Goal: Information Seeking & Learning: Check status

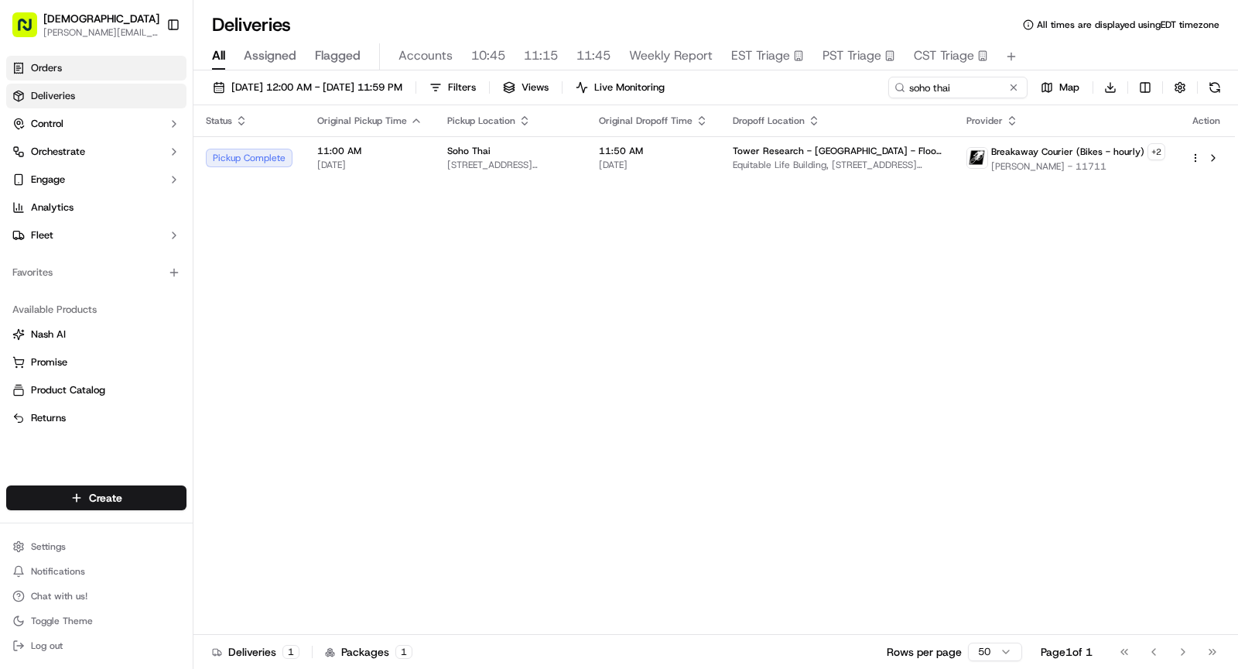
click at [70, 70] on link "Orders" at bounding box center [96, 68] width 180 height 25
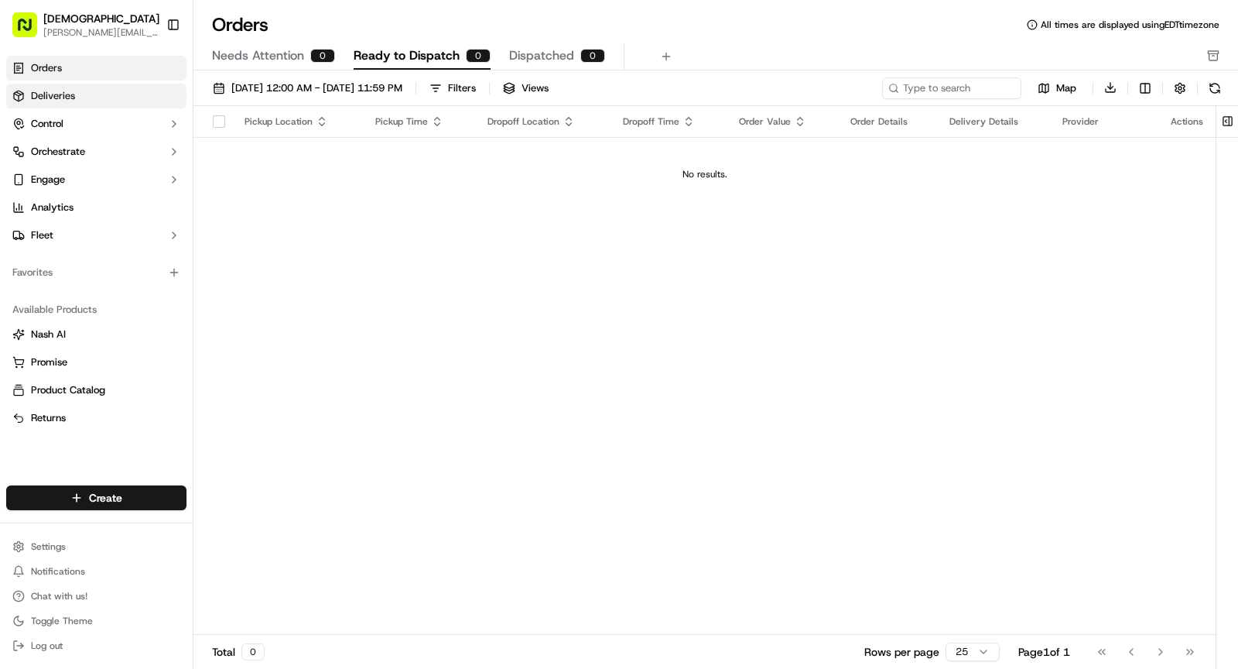
click at [59, 89] on span "Deliveries" at bounding box center [53, 96] width 44 height 14
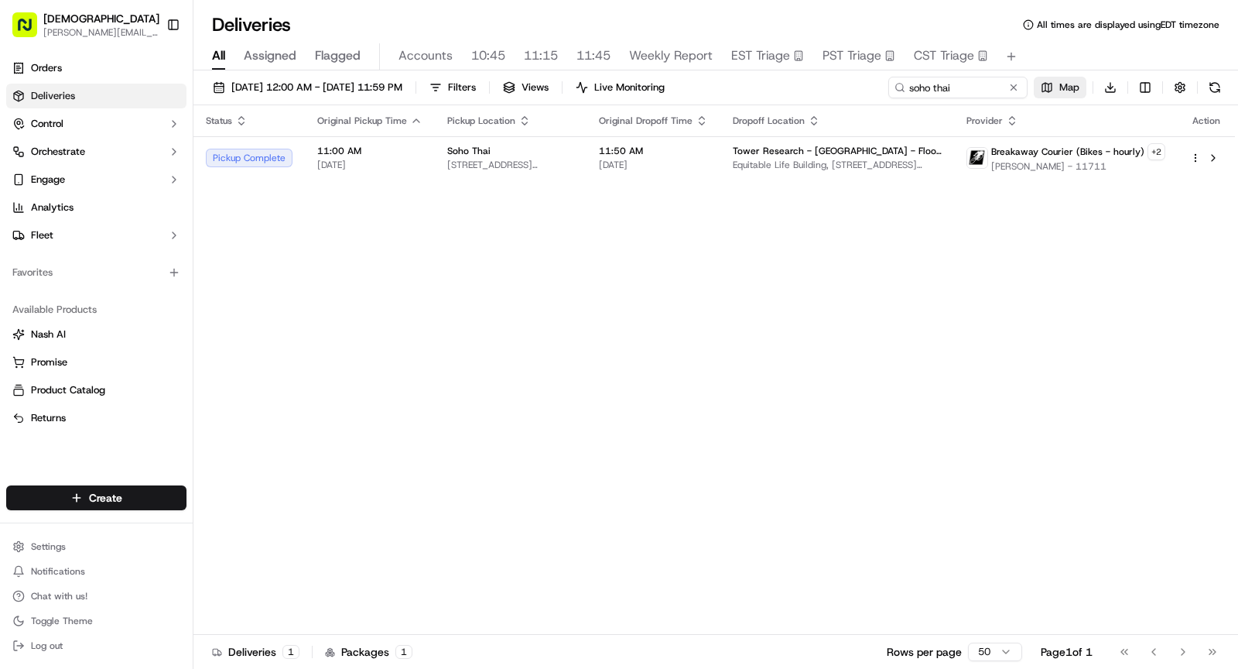
click at [1070, 80] on span "Map" at bounding box center [1069, 87] width 20 height 14
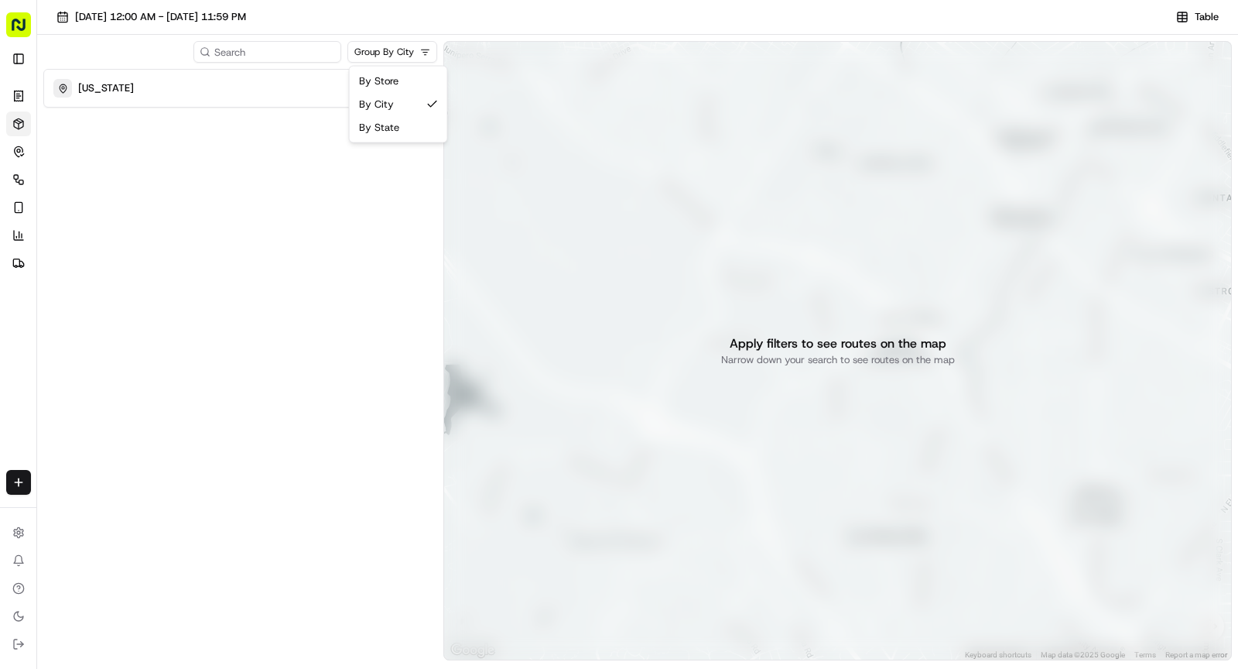
click at [420, 56] on html "Sharebite [PERSON_NAME][EMAIL_ADDRESS][DOMAIN_NAME] Toggle Sidebar Orders Deliv…" at bounding box center [619, 334] width 1238 height 669
click at [361, 176] on html "Sharebite [PERSON_NAME][EMAIL_ADDRESS][DOMAIN_NAME] Toggle Sidebar Orders Deliv…" at bounding box center [619, 334] width 1238 height 669
click at [221, 87] on div "[US_STATE]" at bounding box center [230, 88] width 355 height 19
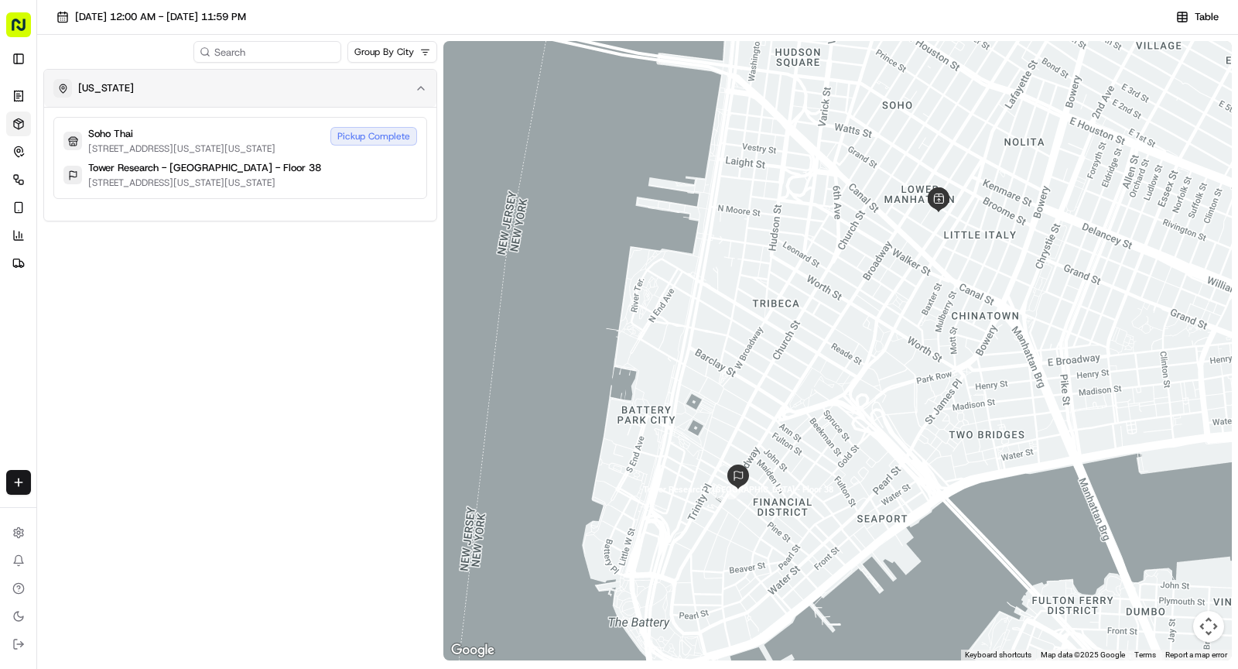
click at [190, 86] on div "[US_STATE]" at bounding box center [230, 88] width 355 height 19
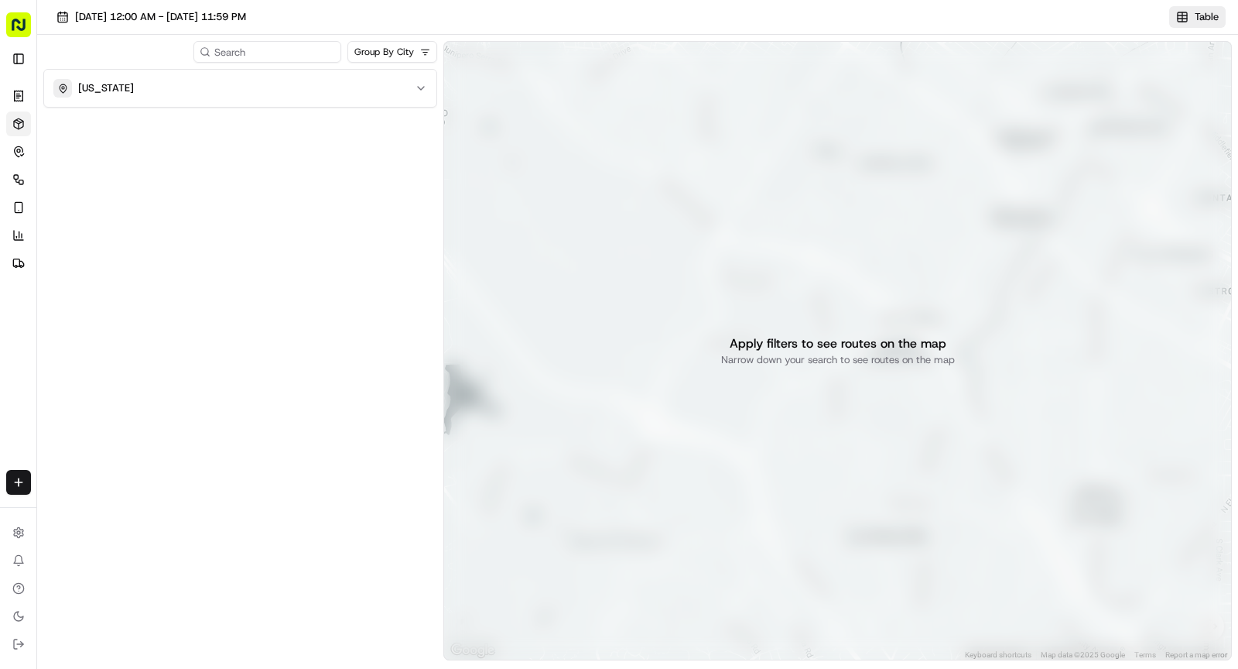
click at [1198, 12] on span "Table" at bounding box center [1207, 17] width 24 height 14
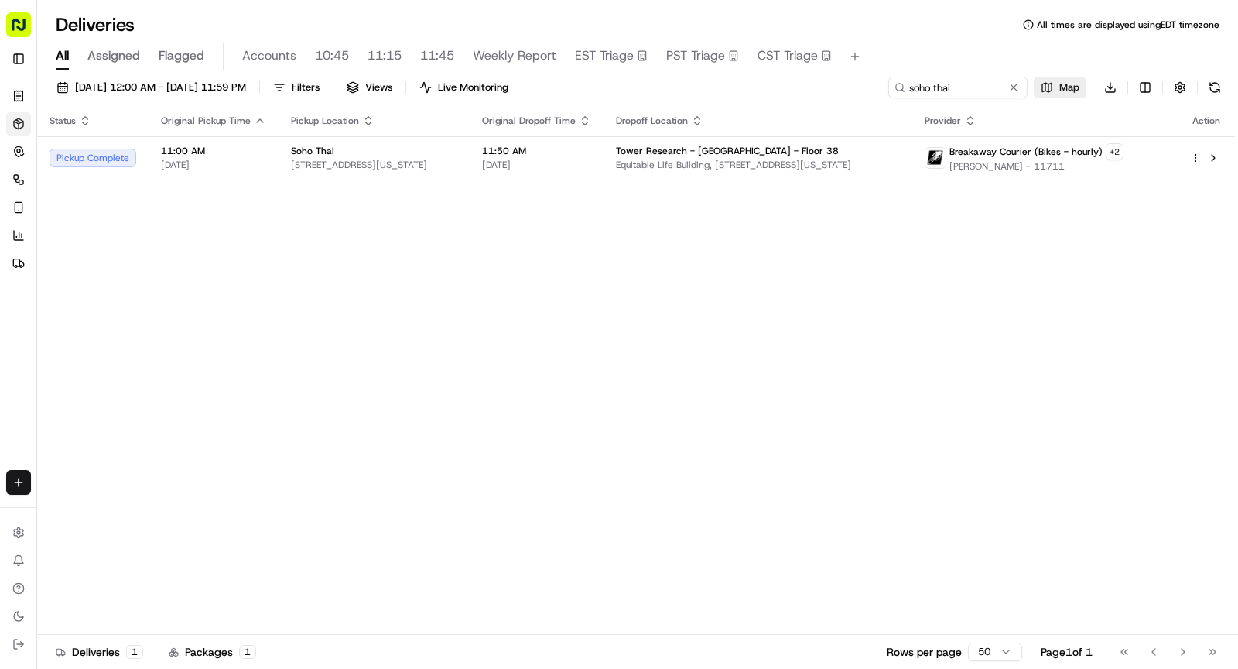
click at [1061, 91] on span "Map" at bounding box center [1069, 87] width 20 height 14
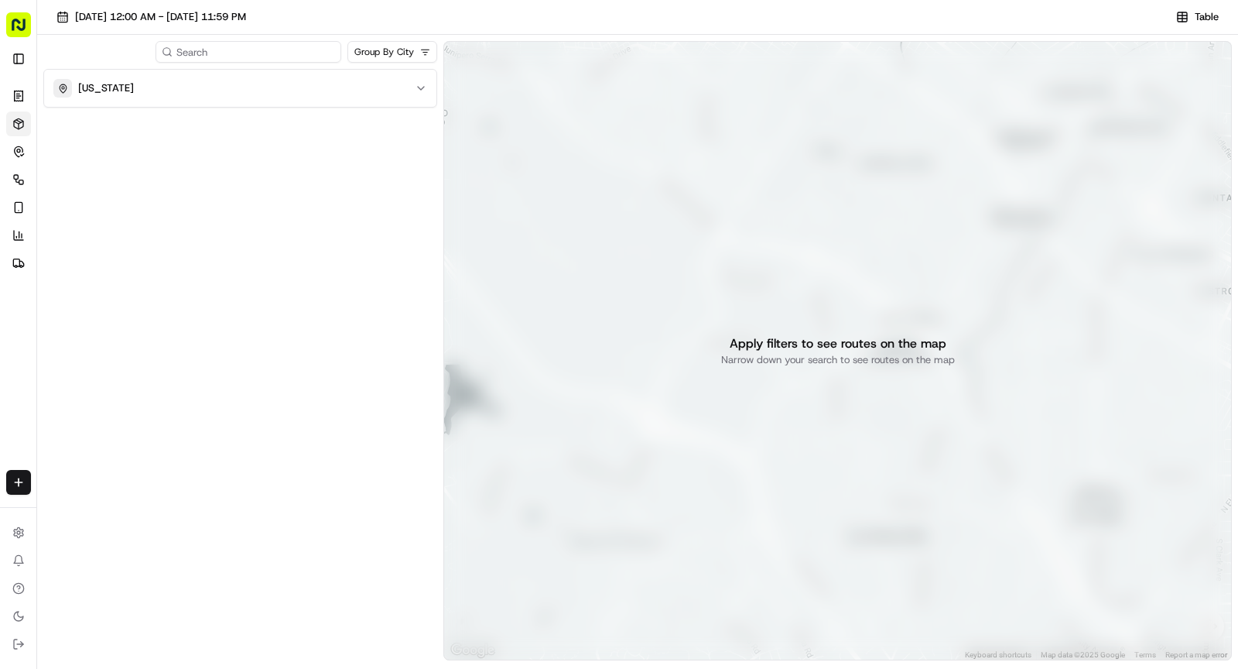
click at [250, 57] on input at bounding box center [249, 52] width 186 height 22
type input "five ring"
click at [232, 55] on input "five ring" at bounding box center [249, 52] width 186 height 22
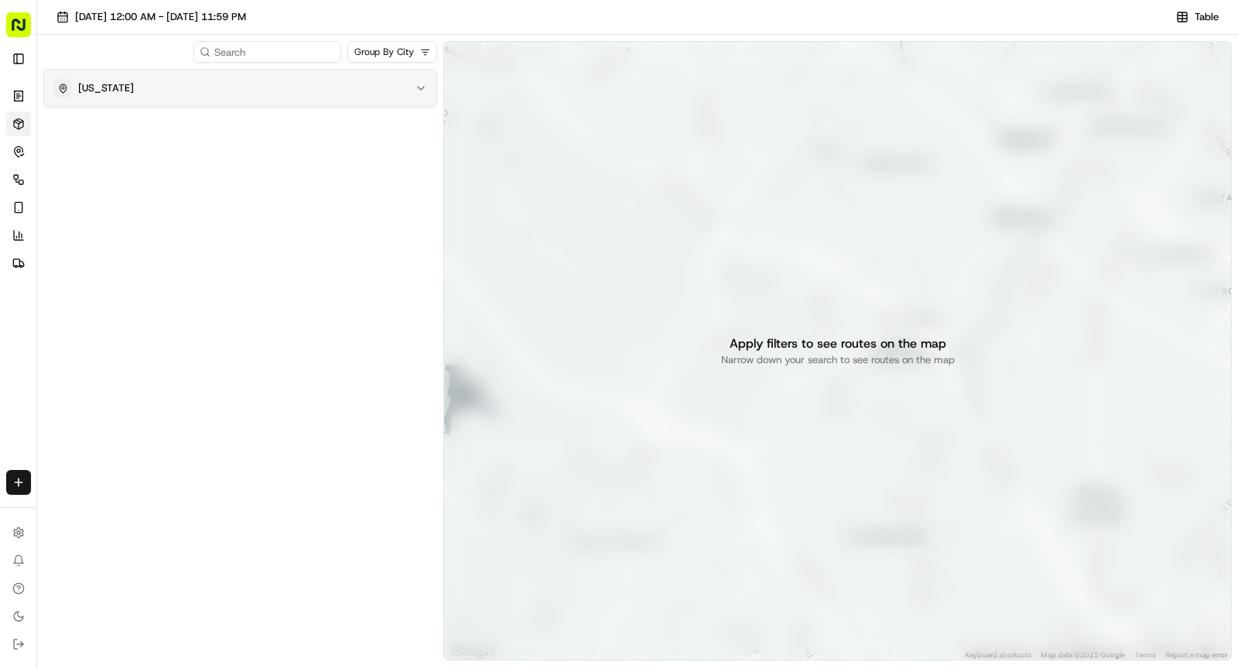
click at [134, 94] on div "[US_STATE]" at bounding box center [230, 88] width 355 height 19
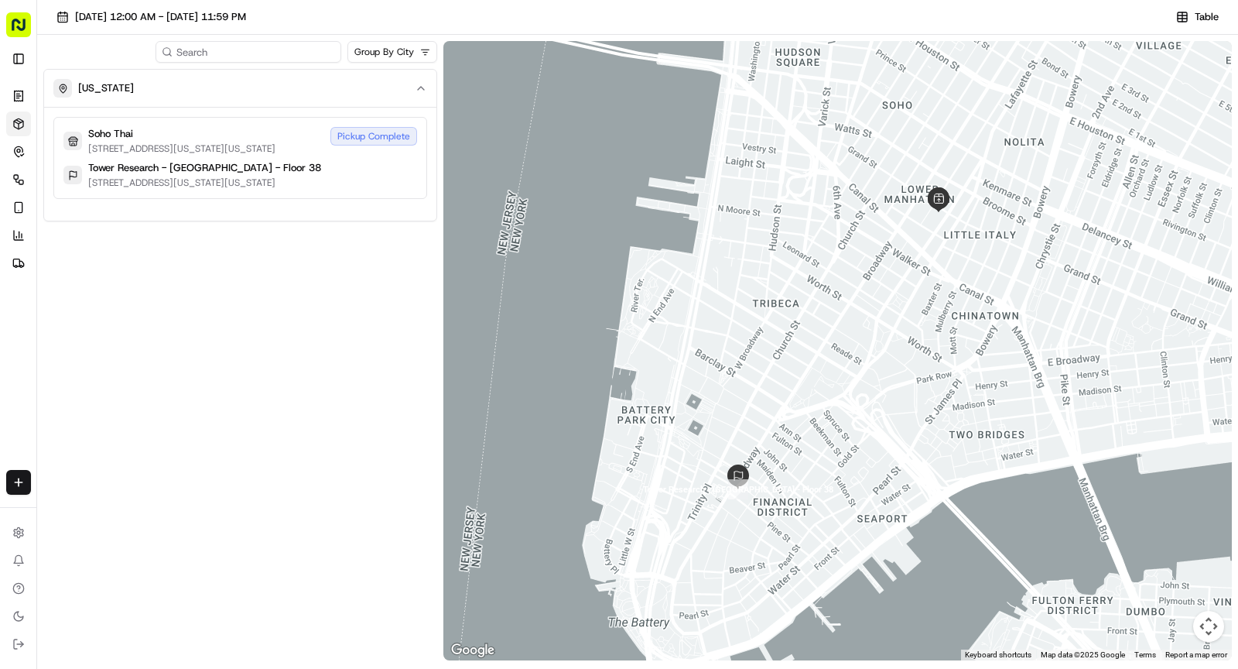
click at [270, 57] on input at bounding box center [249, 52] width 186 height 22
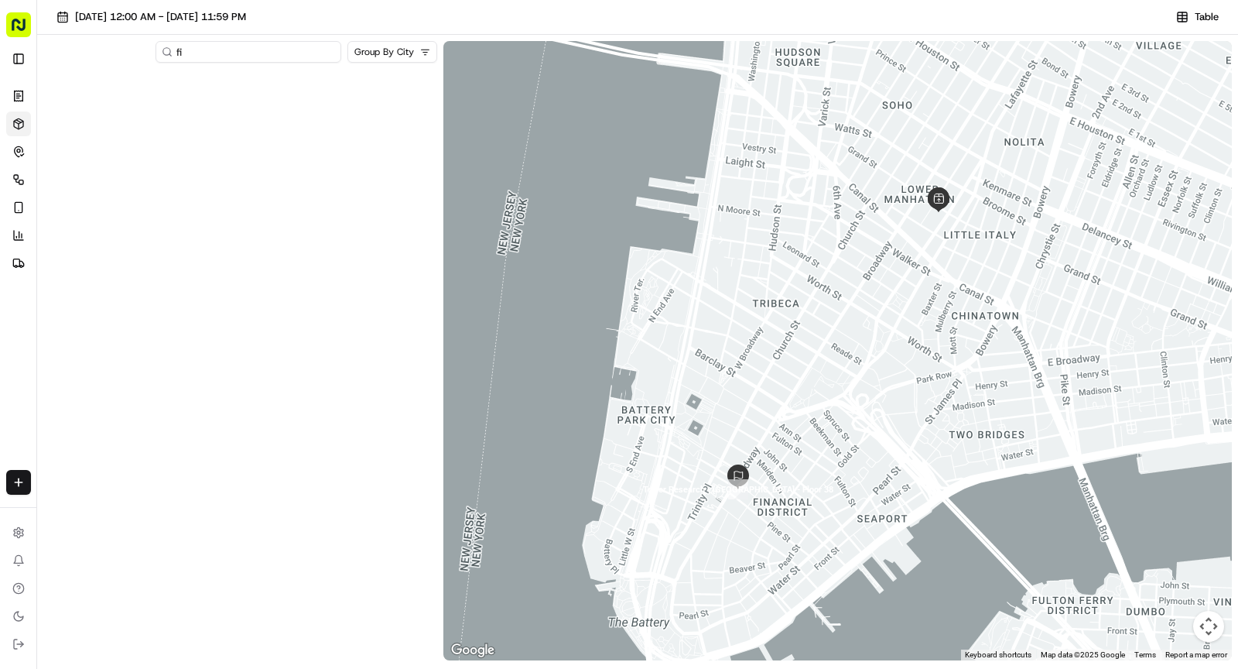
type input "f"
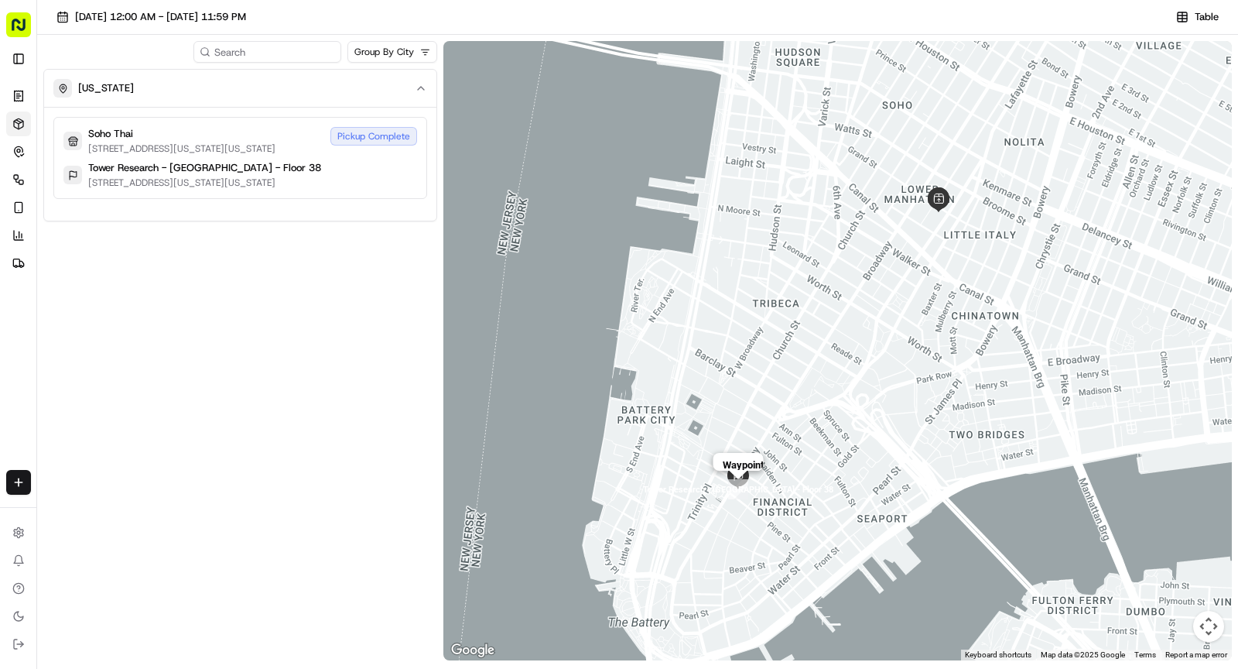
click at [738, 495] on img "waypoint-job_BqwQGJfvdZj97j7mkUKCpW" at bounding box center [738, 489] width 20 height 20
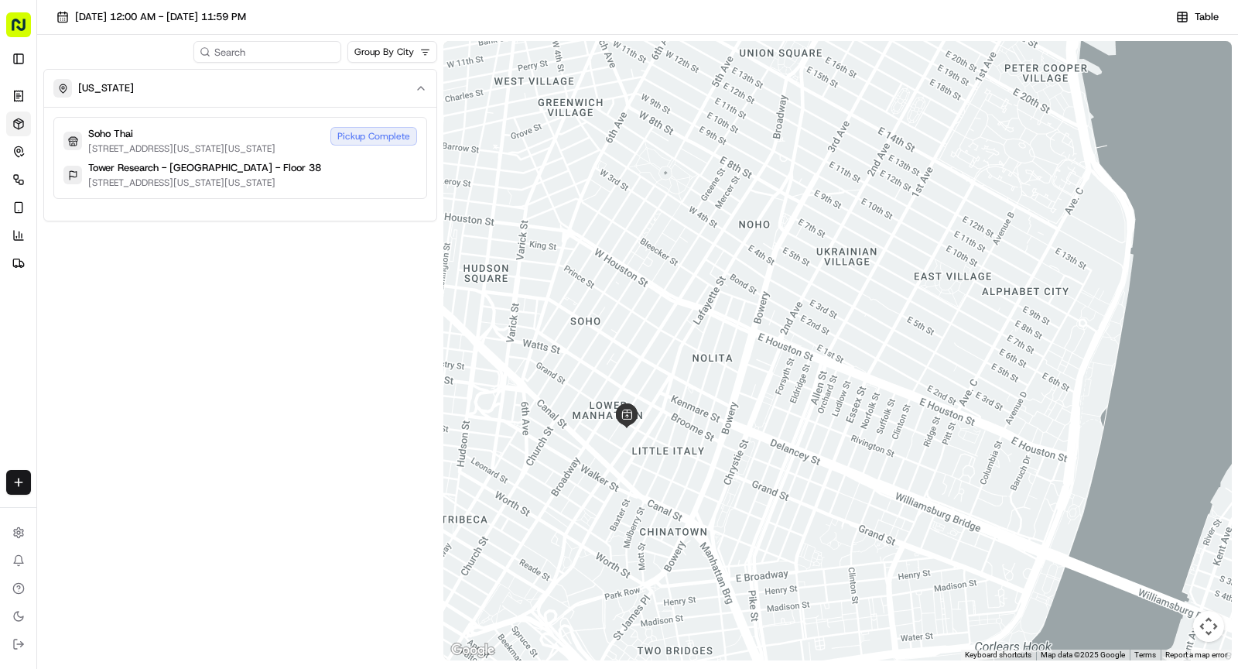
drag, startPoint x: 936, startPoint y: 319, endPoint x: 625, endPoint y: 539, distance: 382.0
click at [624, 539] on div at bounding box center [837, 350] width 789 height 619
click at [217, 13] on span "[DATE] 12:00 AM - [DATE] 11:59 PM" at bounding box center [160, 17] width 171 height 14
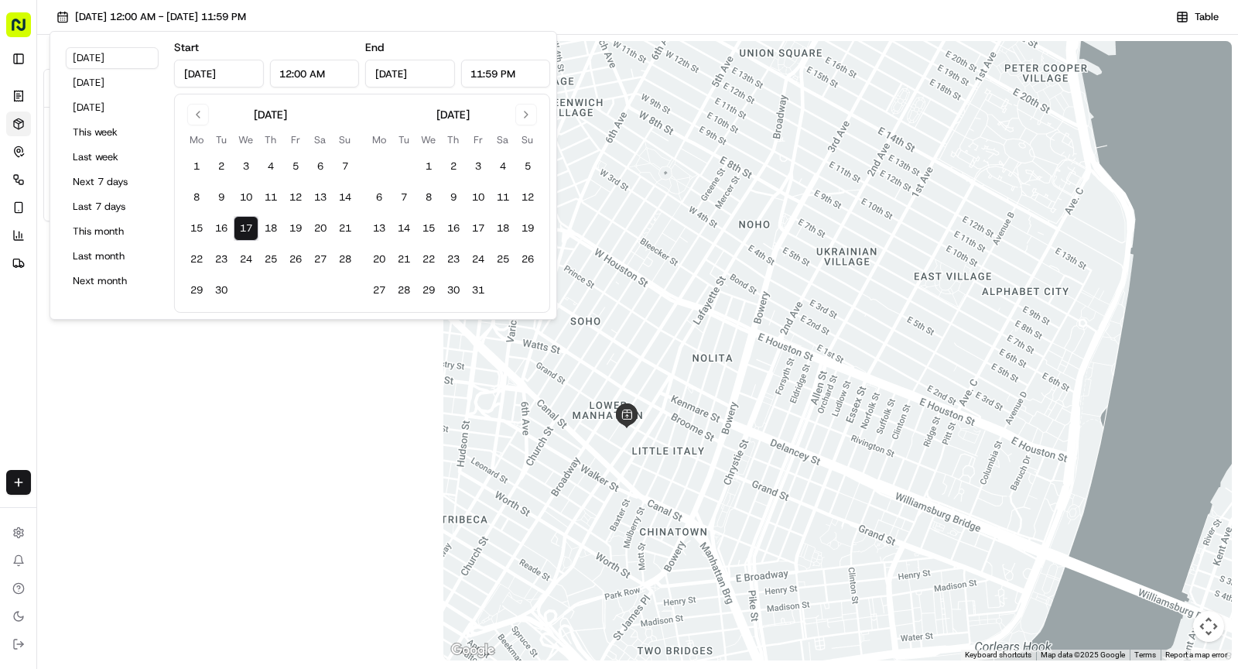
click at [250, 495] on div "[US_STATE] Soho Thai [STREET_ADDRESS][US_STATE][US_STATE] Pickup Complete Tower…" at bounding box center [240, 366] width 394 height 594
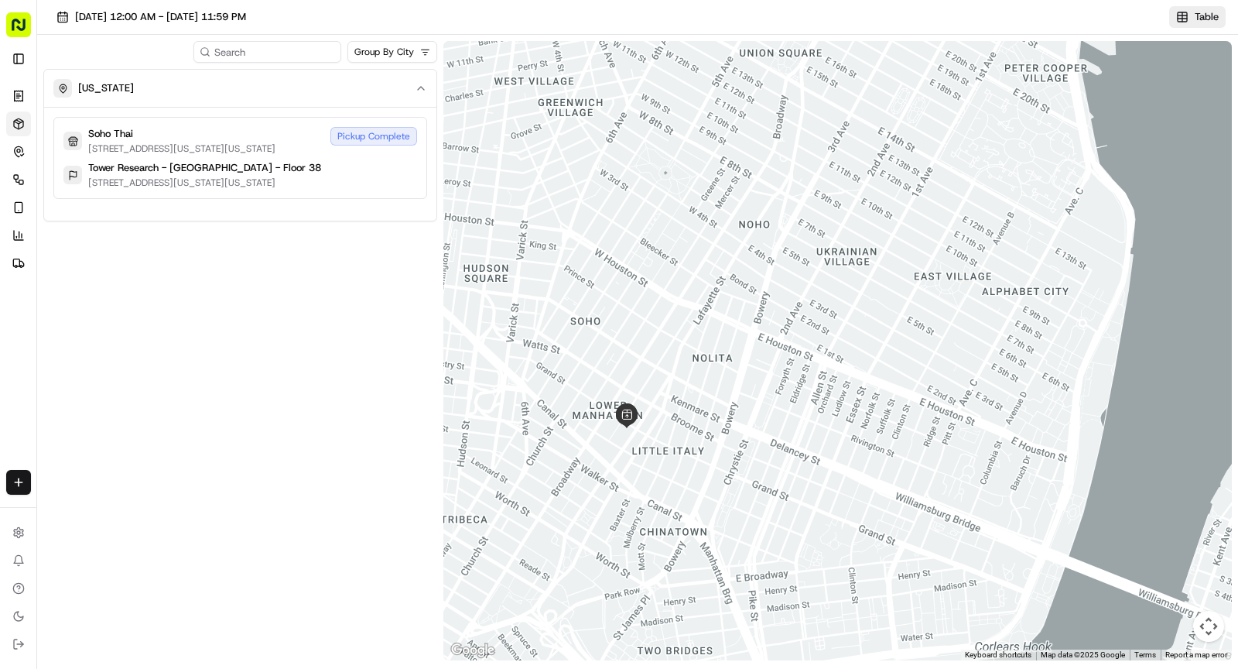
click at [1190, 12] on button "Table" at bounding box center [1197, 17] width 56 height 22
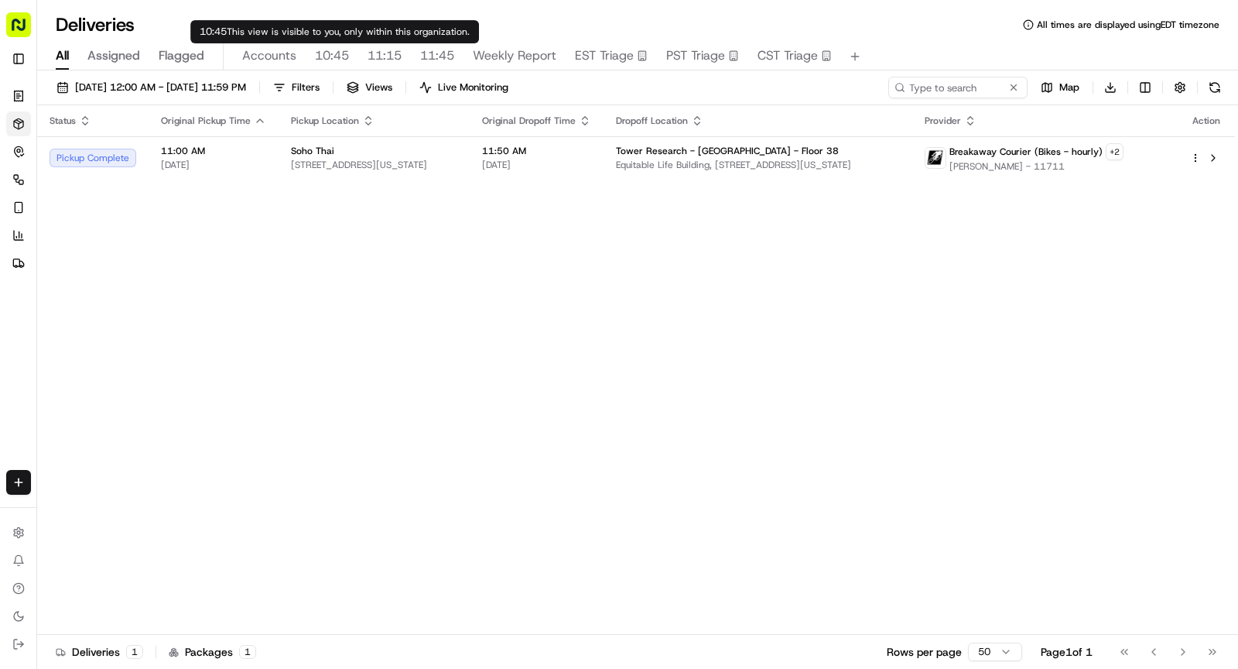
click at [240, 33] on span "This view is visible to you, only within this organization." at bounding box center [348, 32] width 243 height 12
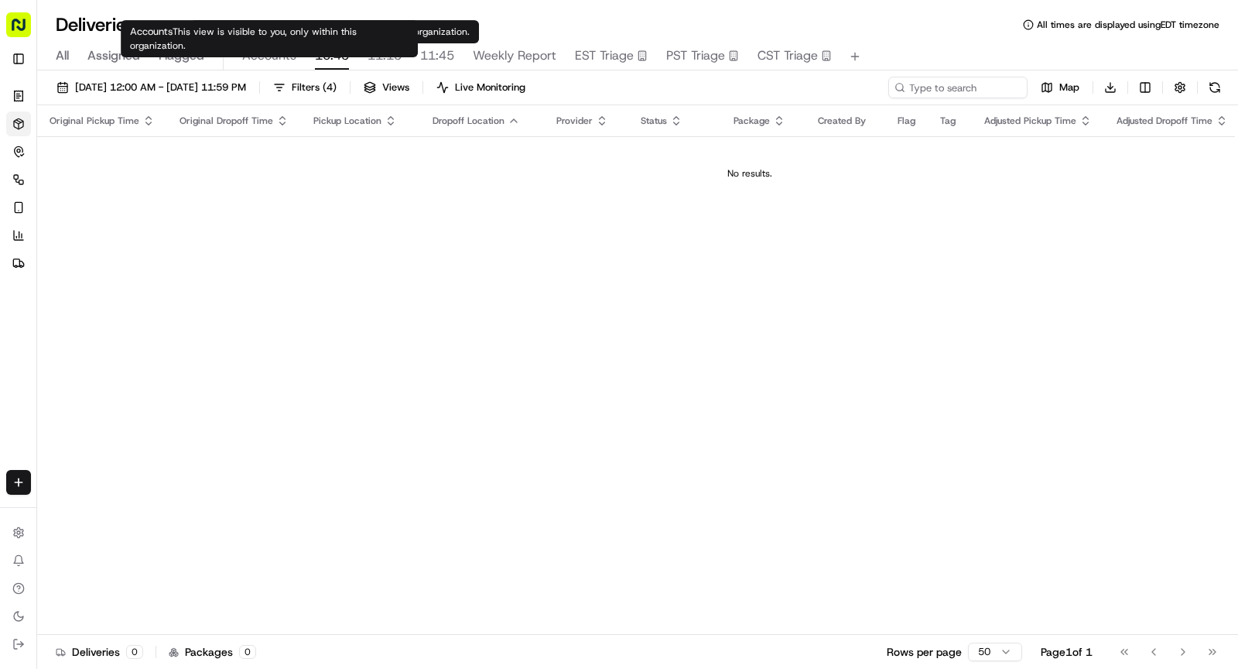
click at [268, 52] on span "Accounts" at bounding box center [269, 55] width 54 height 19
